Goal: Task Accomplishment & Management: Manage account settings

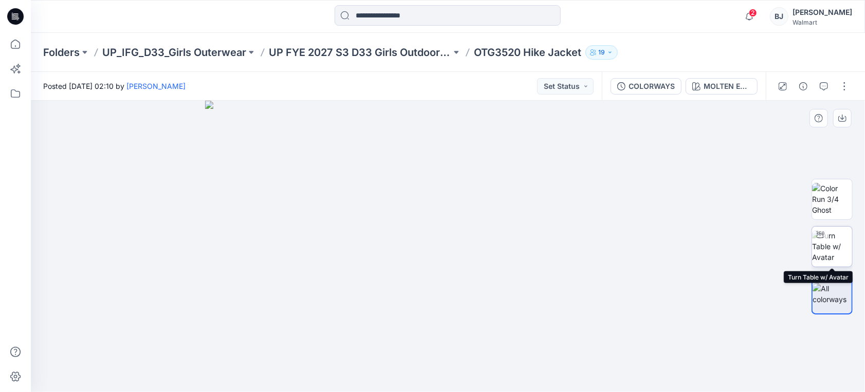
click at [831, 245] on img at bounding box center [832, 246] width 40 height 32
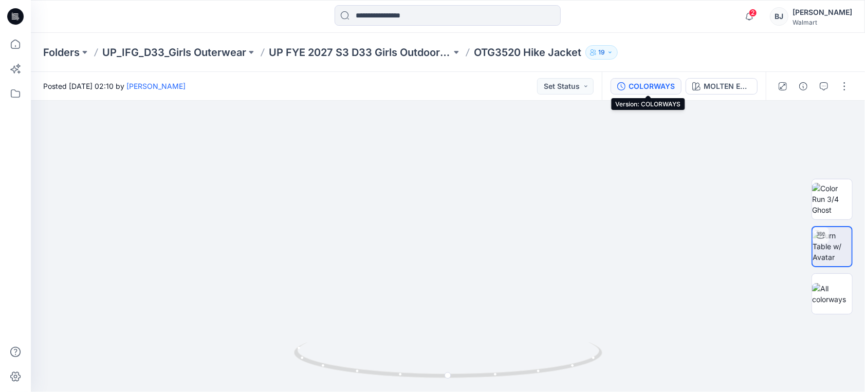
click at [642, 88] on div "COLORWAYS" at bounding box center [651, 86] width 46 height 11
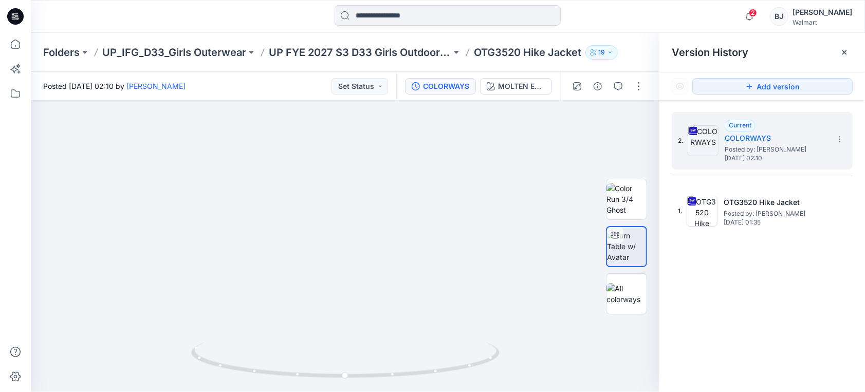
click at [846, 49] on icon at bounding box center [844, 52] width 8 height 8
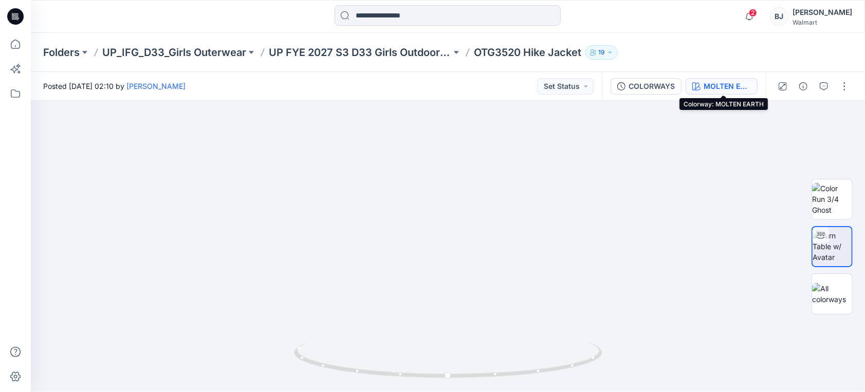
click at [707, 86] on div "MOLTEN EARTH" at bounding box center [726, 86] width 47 height 11
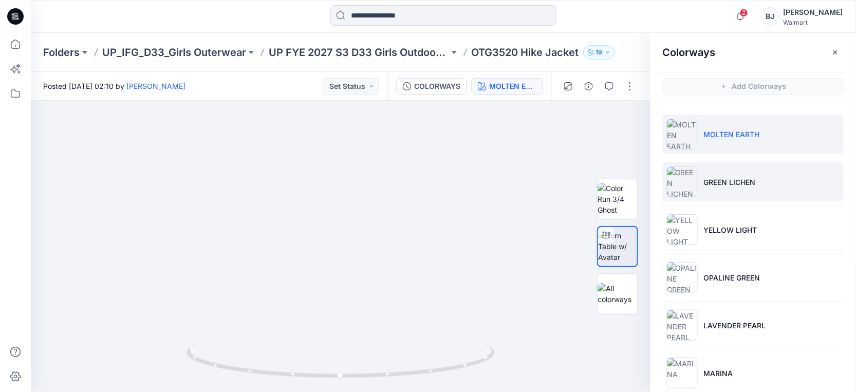
click at [721, 177] on p "GREEN LICHEN" at bounding box center [730, 182] width 52 height 11
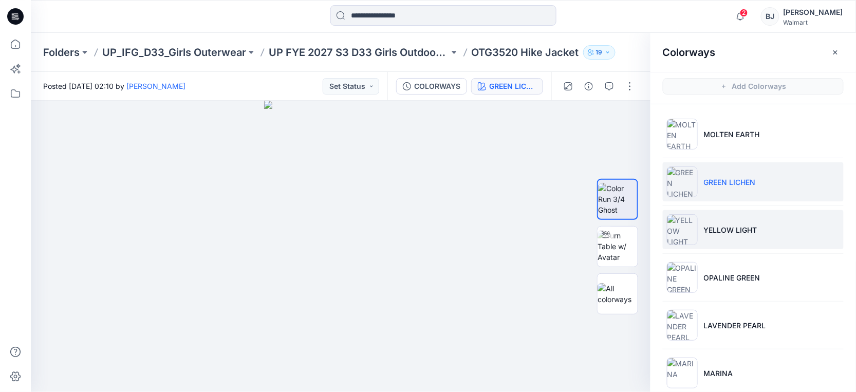
drag, startPoint x: 725, startPoint y: 227, endPoint x: 720, endPoint y: 222, distance: 6.9
click at [725, 227] on p "YELLOW LIGHT" at bounding box center [730, 230] width 53 height 11
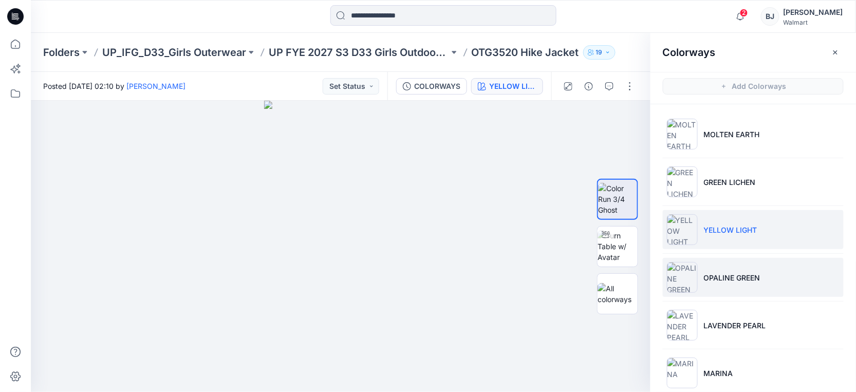
click at [743, 274] on p "OPALINE GREEN" at bounding box center [732, 277] width 57 height 11
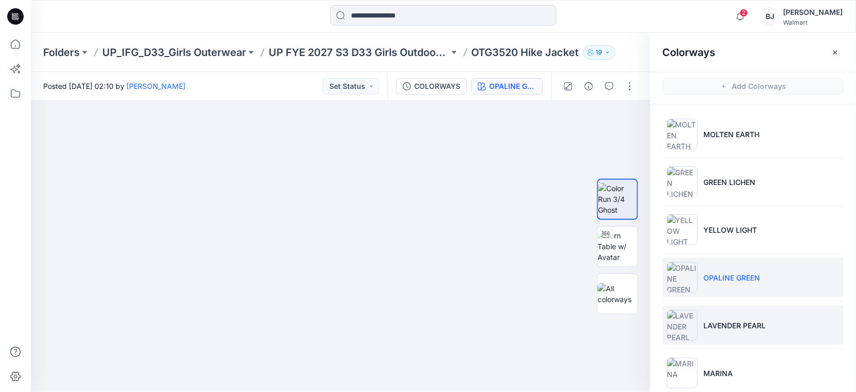
click at [752, 325] on p "LAVENDER PEARL" at bounding box center [735, 325] width 62 height 11
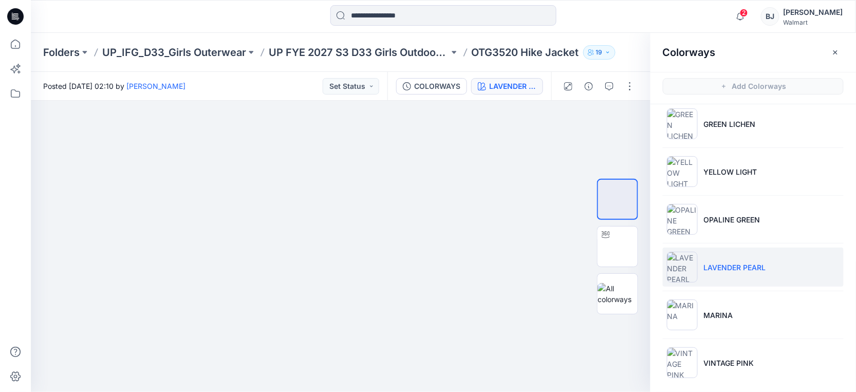
scroll to position [62, 0]
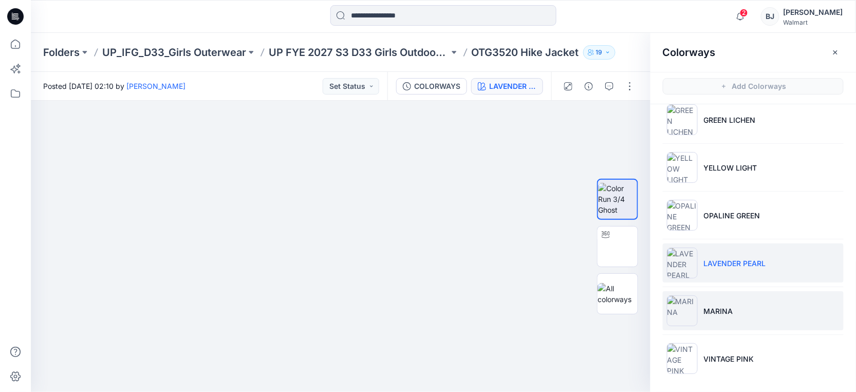
click at [746, 315] on li "MARINA" at bounding box center [753, 310] width 181 height 39
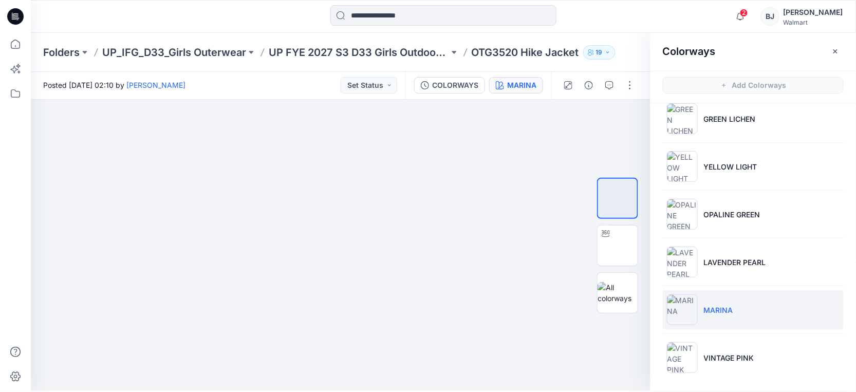
scroll to position [3, 0]
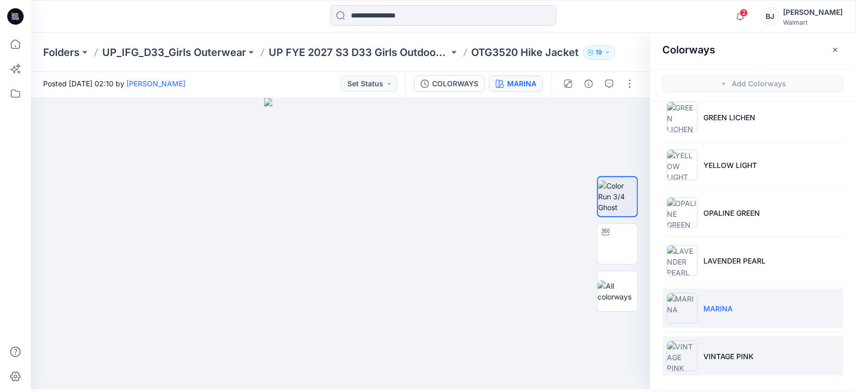
click at [744, 351] on p "VINTAGE PINK" at bounding box center [729, 356] width 50 height 11
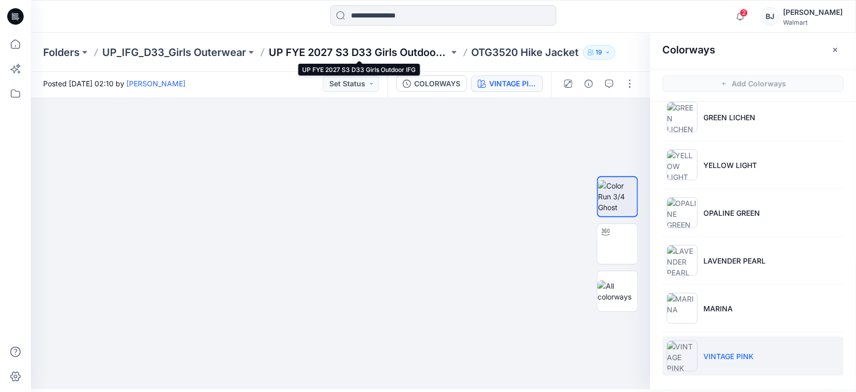
click at [290, 50] on p "UP FYE 2027 S3 D33 Girls Outdoor IFG" at bounding box center [359, 52] width 180 height 14
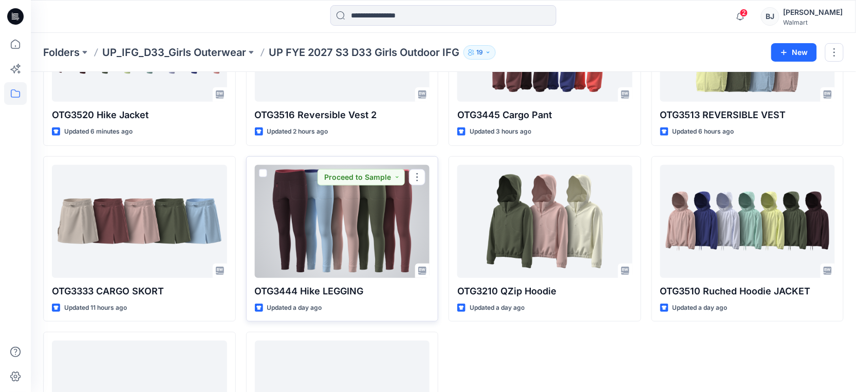
scroll to position [251, 0]
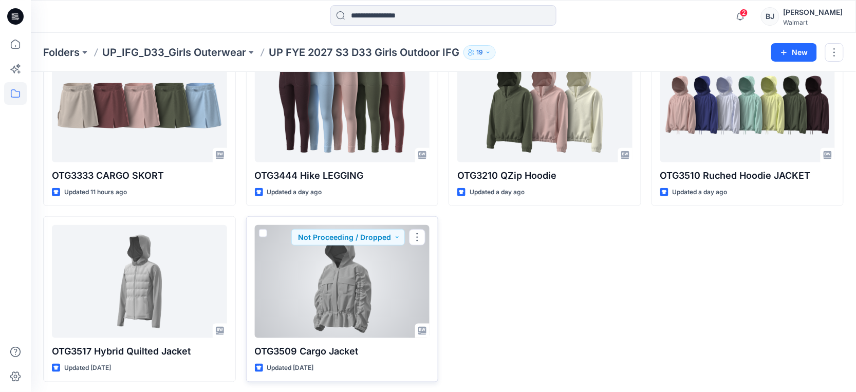
click at [386, 288] on div at bounding box center [342, 281] width 175 height 113
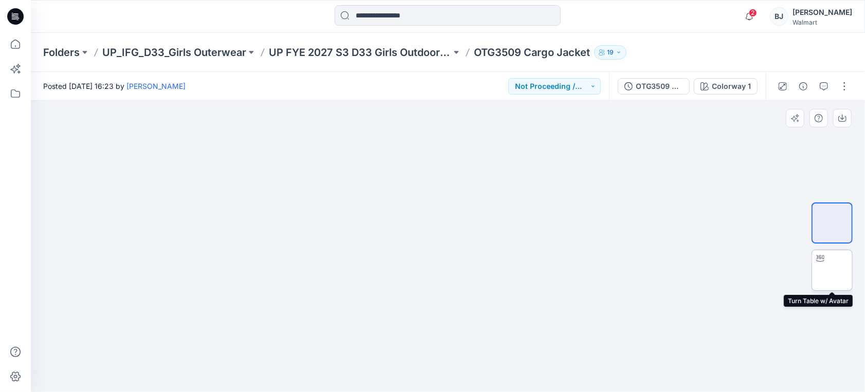
click at [832, 270] on img at bounding box center [832, 270] width 0 height 0
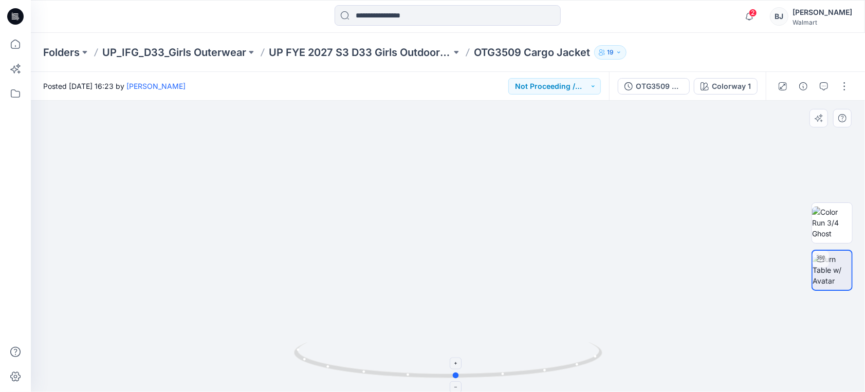
drag, startPoint x: 447, startPoint y: 375, endPoint x: 457, endPoint y: 372, distance: 9.7
click at [457, 372] on icon at bounding box center [449, 361] width 311 height 39
click at [559, 85] on button "Not Proceeding / Dropped" at bounding box center [554, 86] width 92 height 16
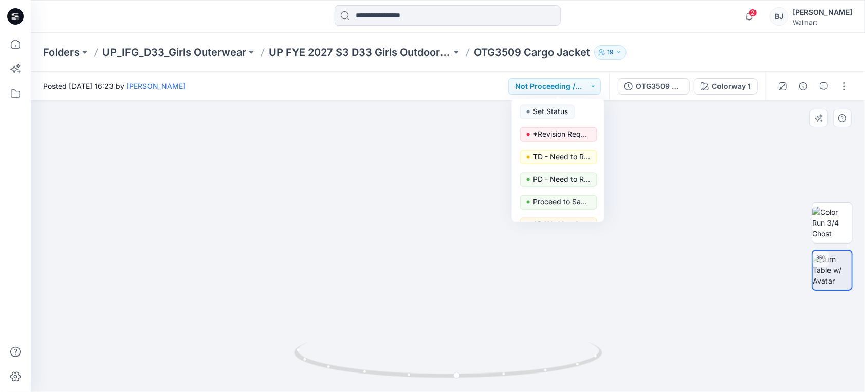
click at [666, 165] on img at bounding box center [447, 172] width 587 height 439
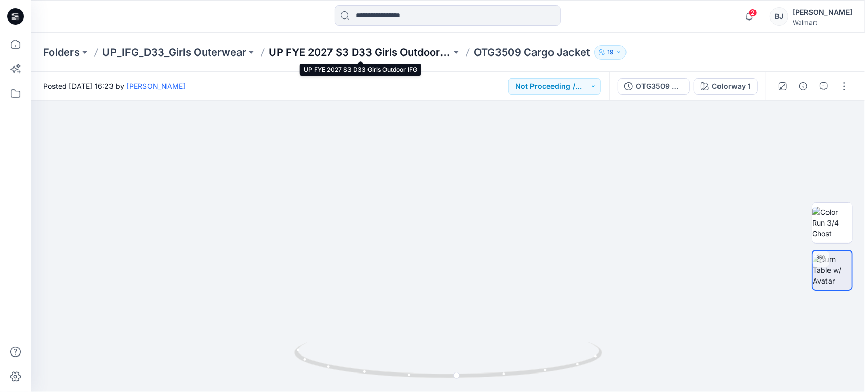
click at [393, 53] on p "UP FYE 2027 S3 D33 Girls Outdoor IFG" at bounding box center [360, 52] width 182 height 14
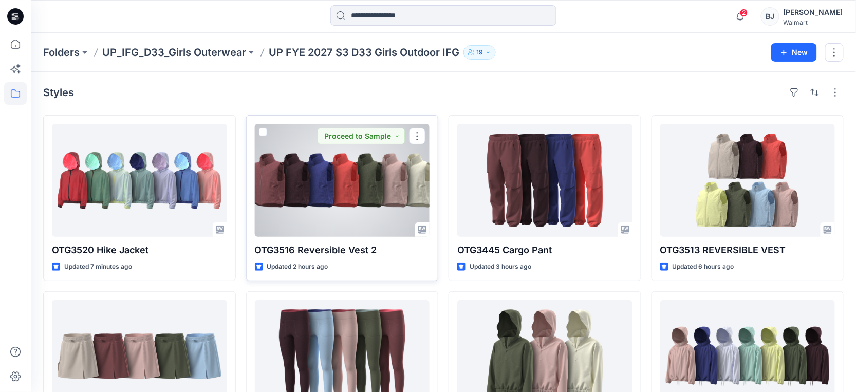
scroll to position [251, 0]
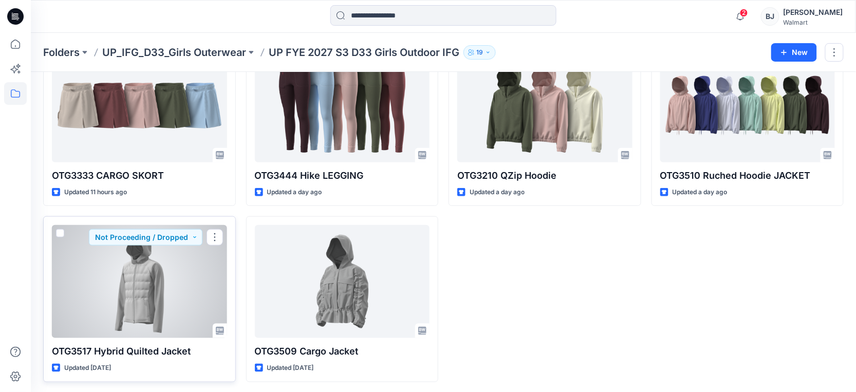
click at [198, 292] on div at bounding box center [139, 281] width 175 height 113
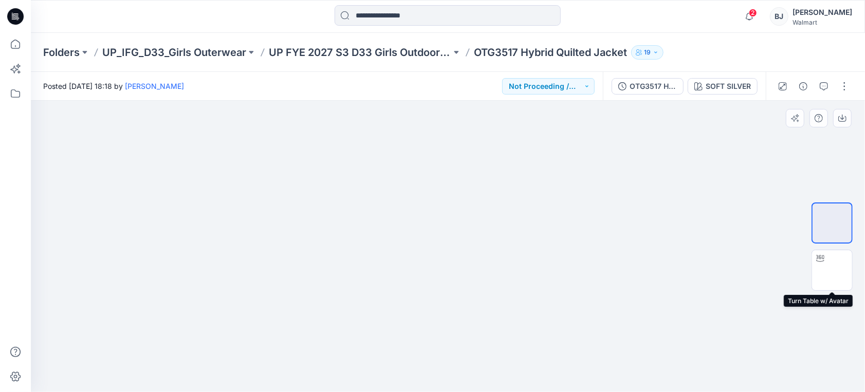
drag, startPoint x: 823, startPoint y: 271, endPoint x: 800, endPoint y: 279, distance: 24.4
click at [823, 271] on img at bounding box center [832, 270] width 40 height 32
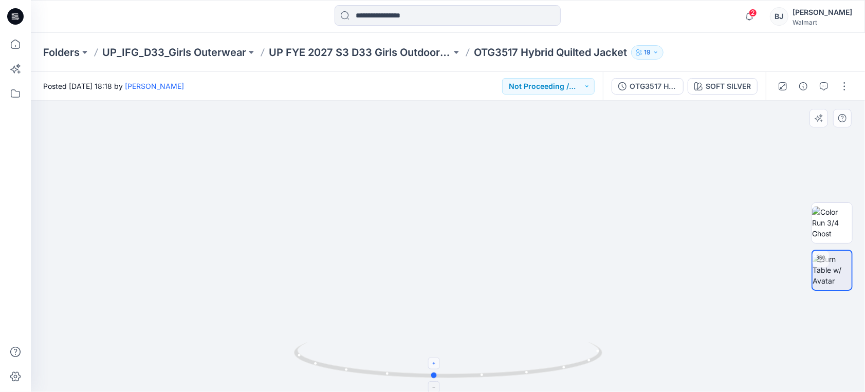
drag, startPoint x: 449, startPoint y: 381, endPoint x: 434, endPoint y: 366, distance: 20.7
click at [434, 367] on div at bounding box center [448, 366] width 308 height 51
click at [338, 50] on p "UP FYE 2027 S3 D33 Girls Outdoor IFG" at bounding box center [360, 52] width 182 height 14
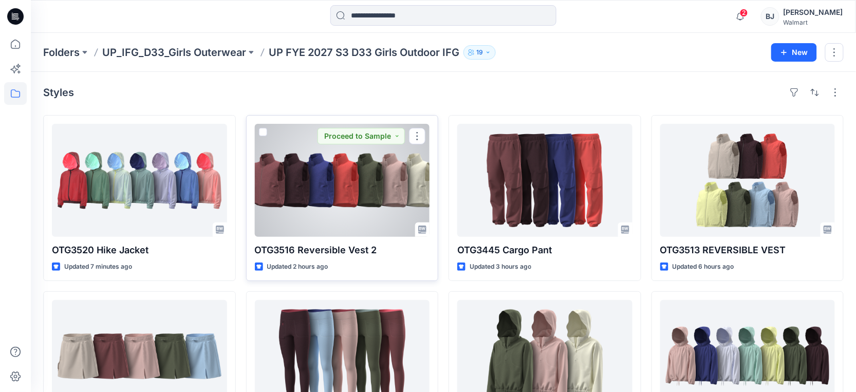
click at [344, 201] on div at bounding box center [342, 180] width 175 height 113
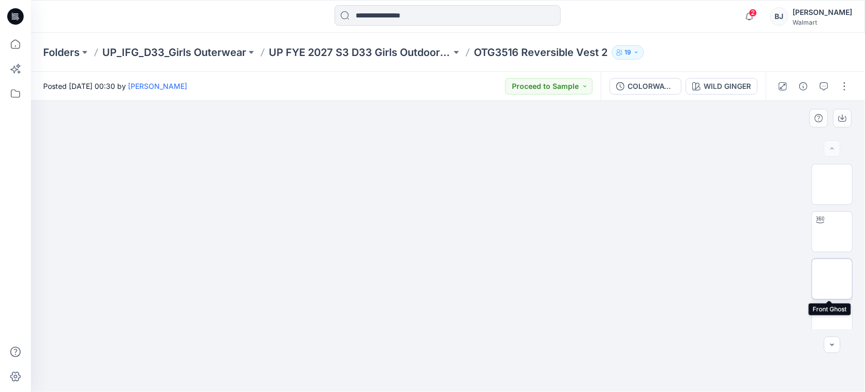
click at [832, 279] on img at bounding box center [832, 279] width 0 height 0
click at [832, 326] on img at bounding box center [832, 326] width 0 height 0
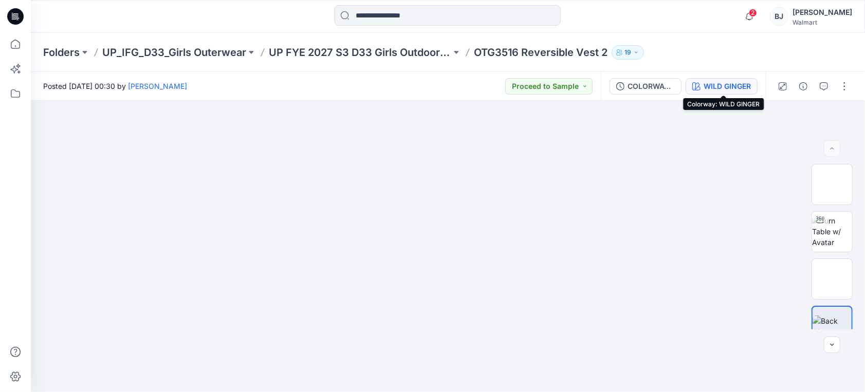
click at [718, 84] on div "WILD GINGER" at bounding box center [726, 86] width 47 height 11
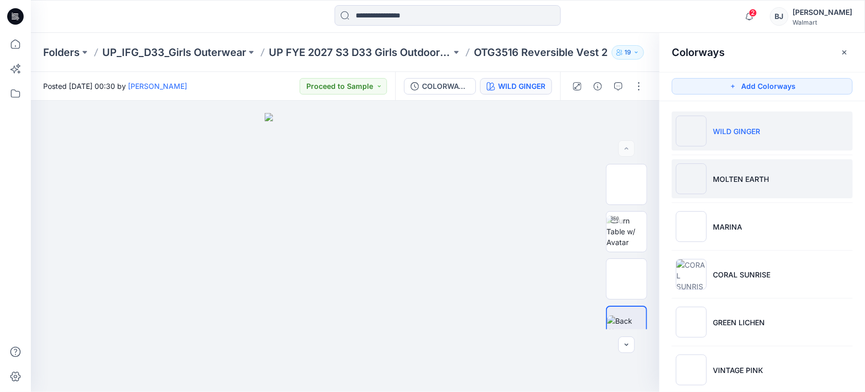
click at [726, 175] on p "MOLTEN EARTH" at bounding box center [741, 179] width 56 height 11
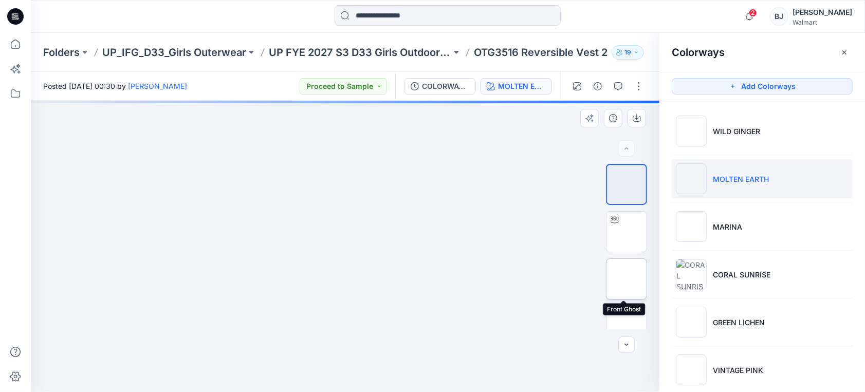
click at [626, 279] on img at bounding box center [626, 279] width 0 height 0
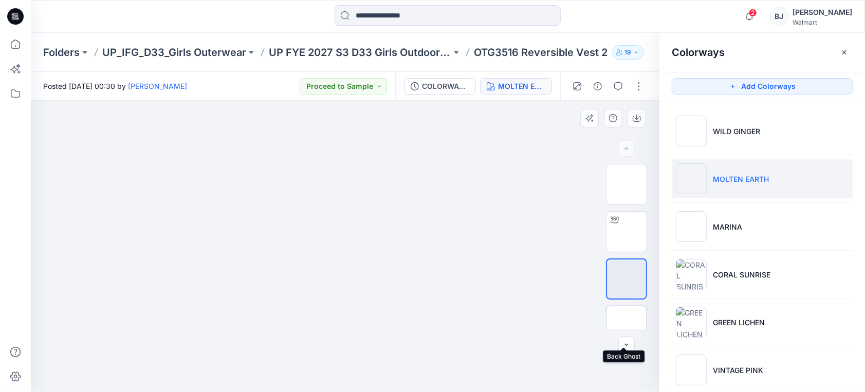
click at [626, 326] on img at bounding box center [626, 326] width 0 height 0
click at [842, 52] on icon "button" at bounding box center [844, 52] width 8 height 8
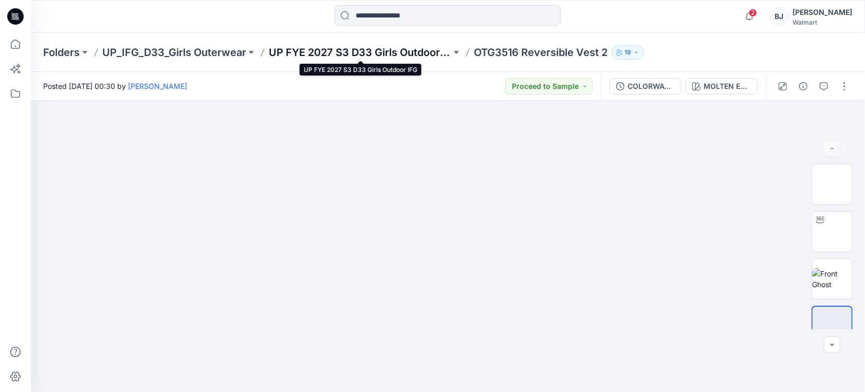
click at [310, 49] on p "UP FYE 2027 S3 D33 Girls Outdoor IFG" at bounding box center [360, 52] width 182 height 14
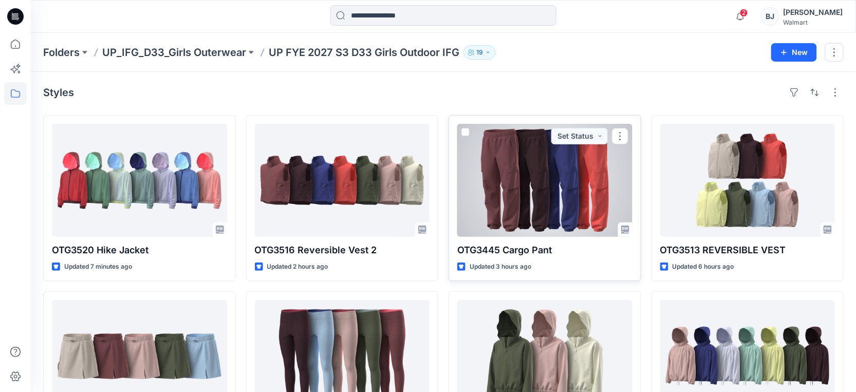
click at [566, 204] on div at bounding box center [544, 180] width 175 height 113
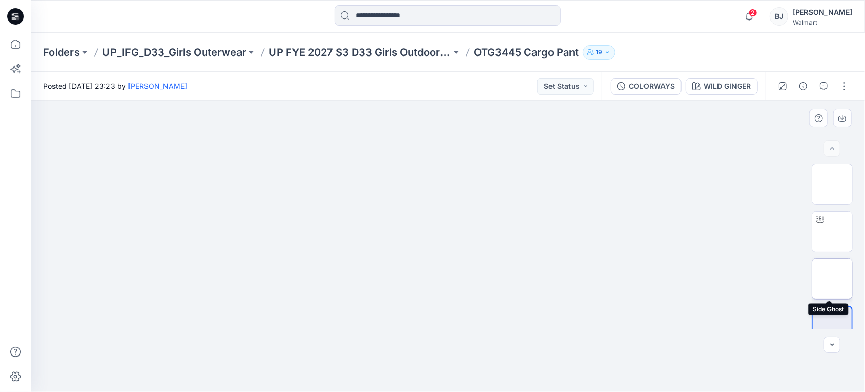
click at [832, 279] on img at bounding box center [832, 279] width 0 height 0
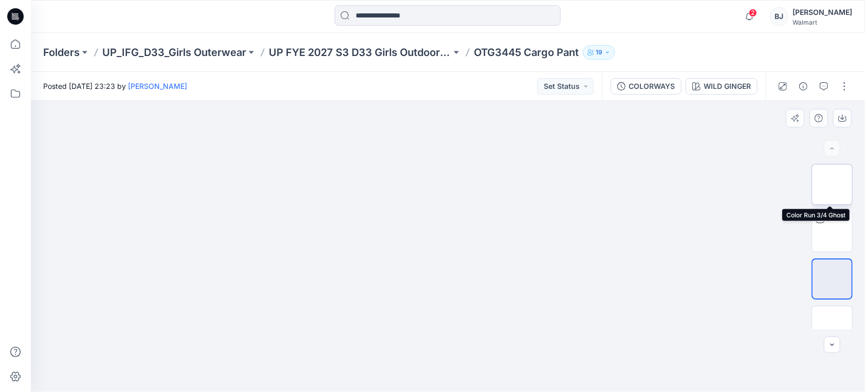
click at [832, 184] on img at bounding box center [832, 184] width 0 height 0
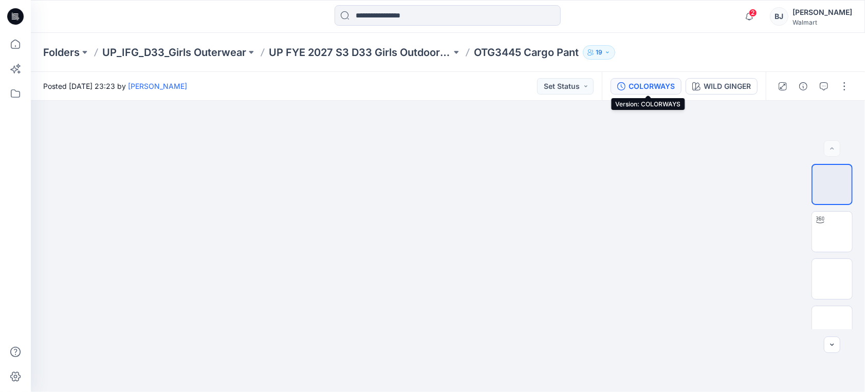
click at [653, 83] on div "COLORWAYS" at bounding box center [651, 86] width 46 height 11
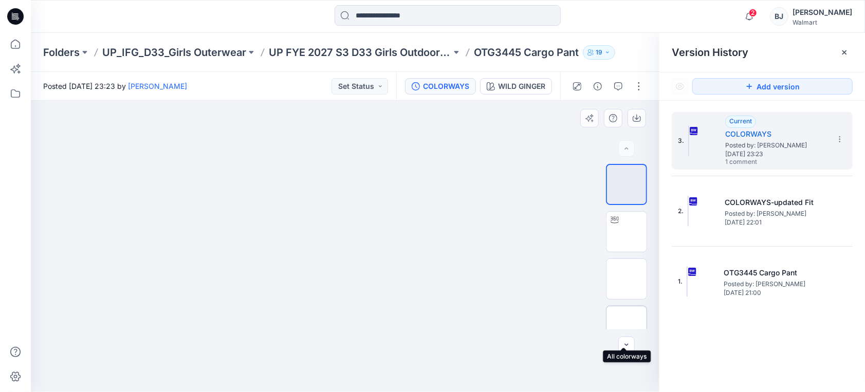
click at [626, 326] on img at bounding box center [626, 326] width 0 height 0
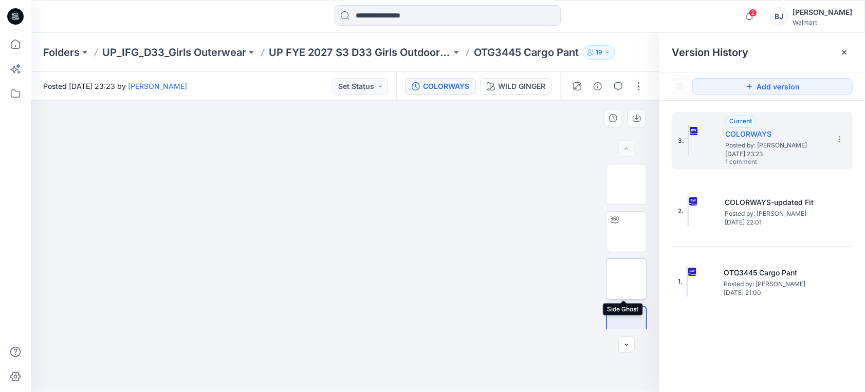
click at [626, 279] on img at bounding box center [626, 279] width 0 height 0
click at [774, 153] on span "[DATE] 23:23" at bounding box center [776, 154] width 103 height 7
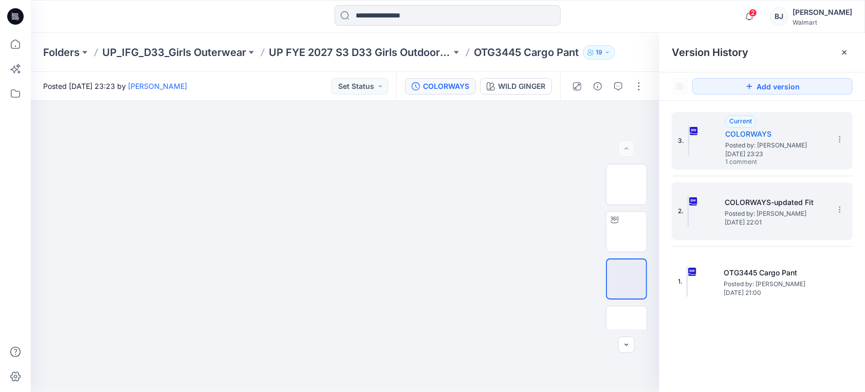
click at [776, 210] on span "Posted by: [PERSON_NAME]" at bounding box center [775, 214] width 103 height 10
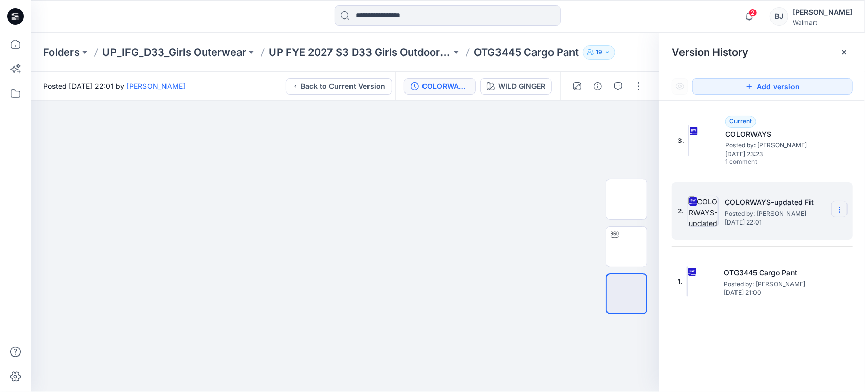
click at [838, 208] on icon at bounding box center [839, 209] width 8 height 8
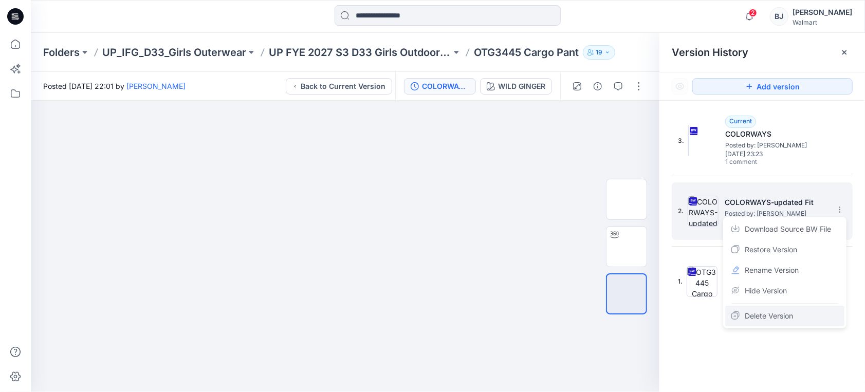
click at [801, 312] on div "Delete Version" at bounding box center [784, 316] width 119 height 21
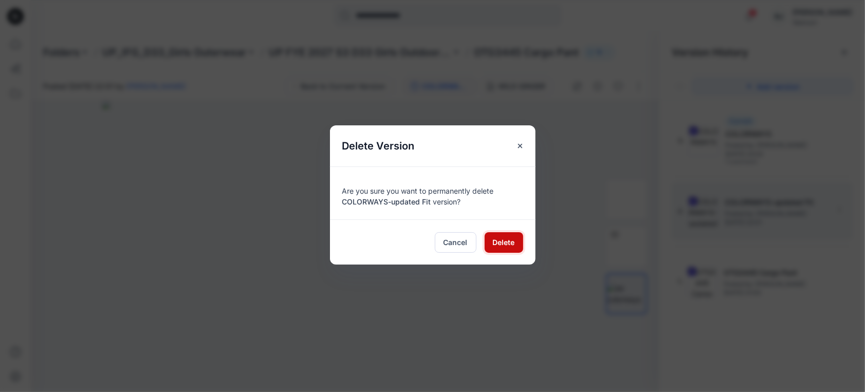
click at [508, 243] on span "Delete" at bounding box center [504, 242] width 22 height 11
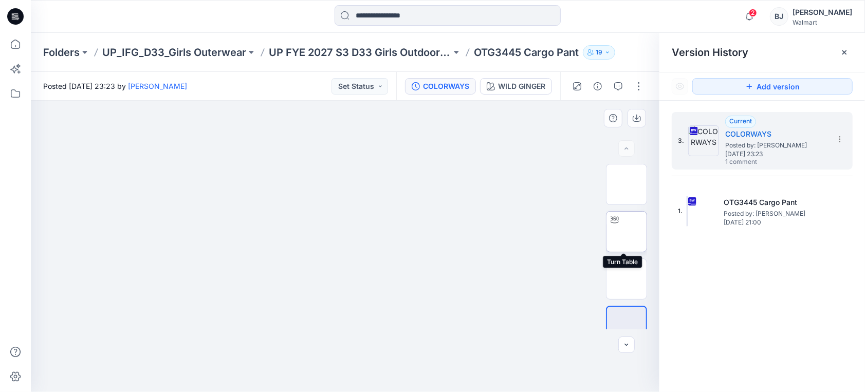
drag, startPoint x: 631, startPoint y: 238, endPoint x: 626, endPoint y: 242, distance: 6.3
click at [626, 232] on img at bounding box center [626, 232] width 0 height 0
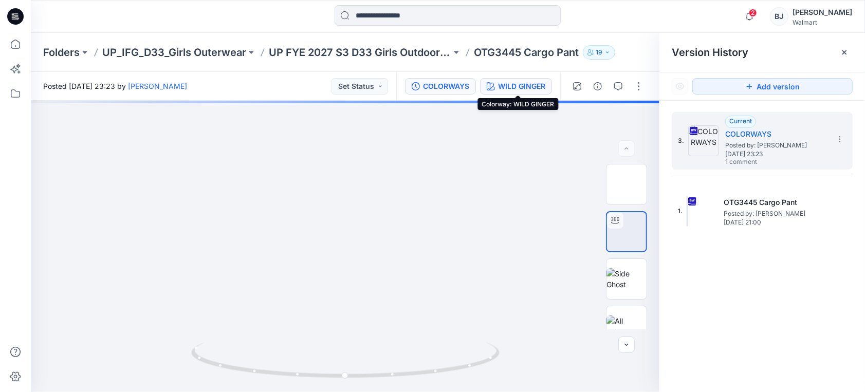
click at [510, 81] on div "WILD GINGER" at bounding box center [521, 86] width 47 height 11
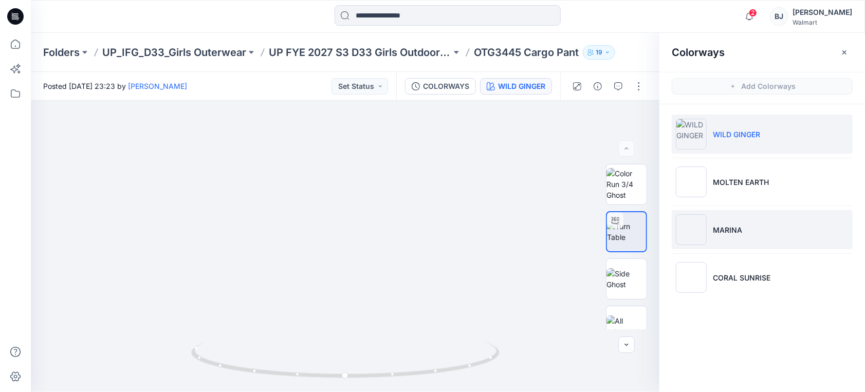
click at [723, 230] on p "MARINA" at bounding box center [727, 230] width 29 height 11
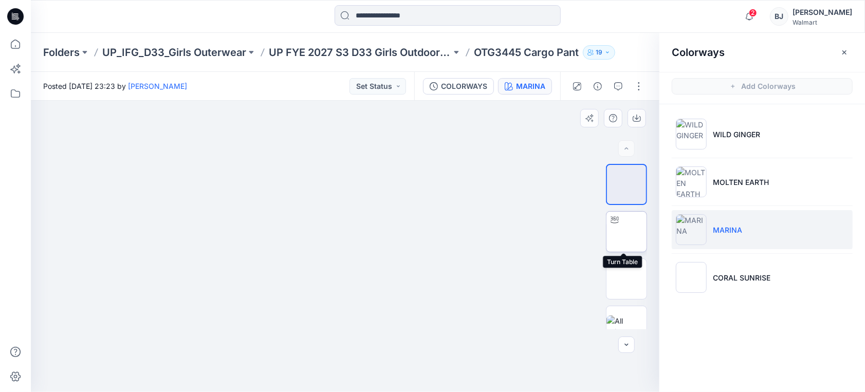
drag, startPoint x: 632, startPoint y: 232, endPoint x: 610, endPoint y: 230, distance: 22.2
click at [631, 232] on img at bounding box center [626, 232] width 40 height 22
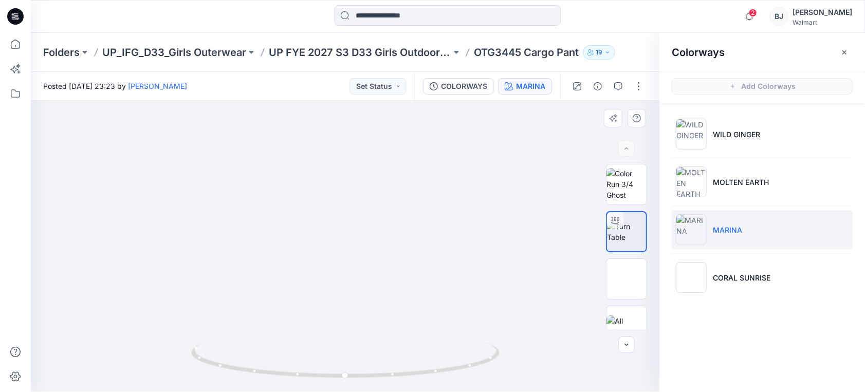
drag, startPoint x: 367, startPoint y: 336, endPoint x: 333, endPoint y: 141, distance: 198.1
drag, startPoint x: 190, startPoint y: 180, endPoint x: 366, endPoint y: 276, distance: 200.3
drag, startPoint x: 348, startPoint y: 379, endPoint x: 406, endPoint y: 381, distance: 58.6
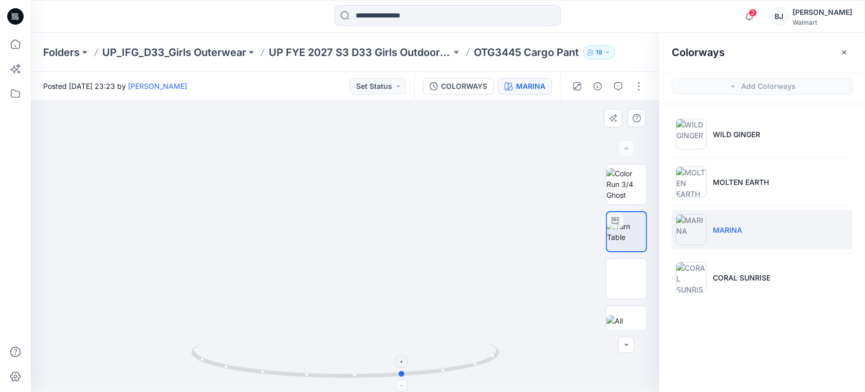
click at [406, 381] on icon at bounding box center [346, 361] width 311 height 39
